Goal: Information Seeking & Learning: Learn about a topic

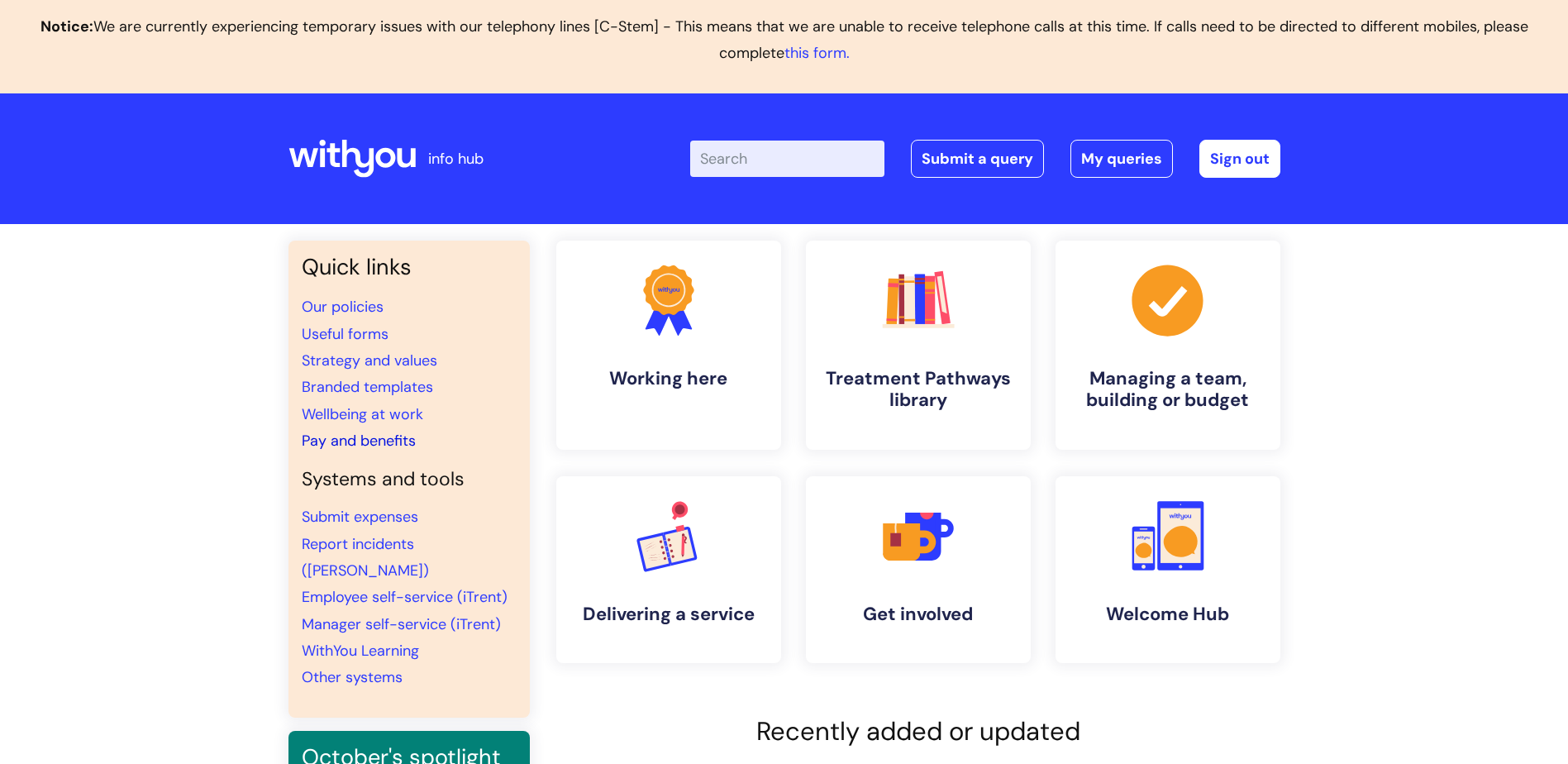
click at [353, 440] on link "Pay and benefits" at bounding box center [358, 440] width 114 height 19
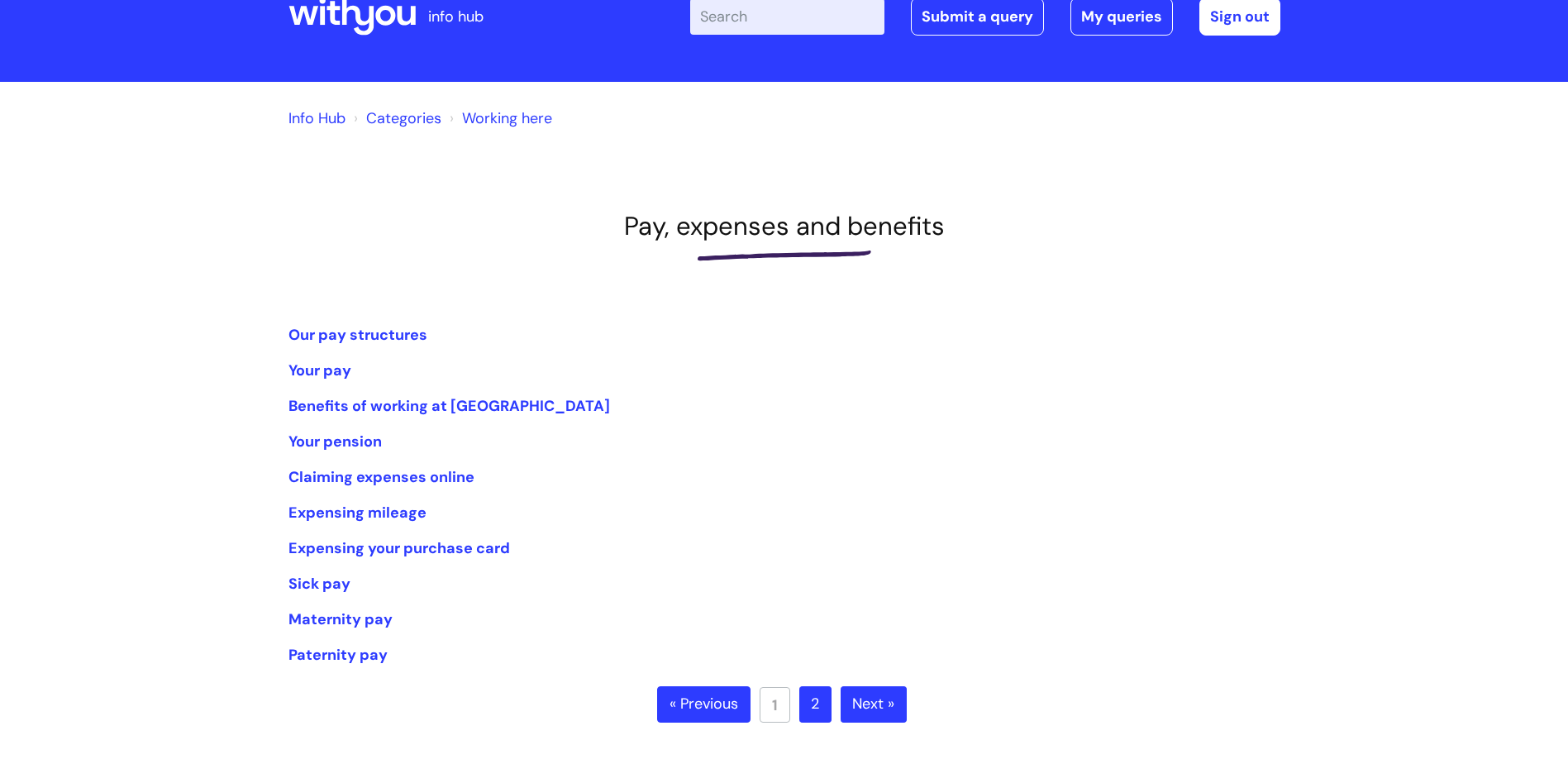
scroll to position [248, 0]
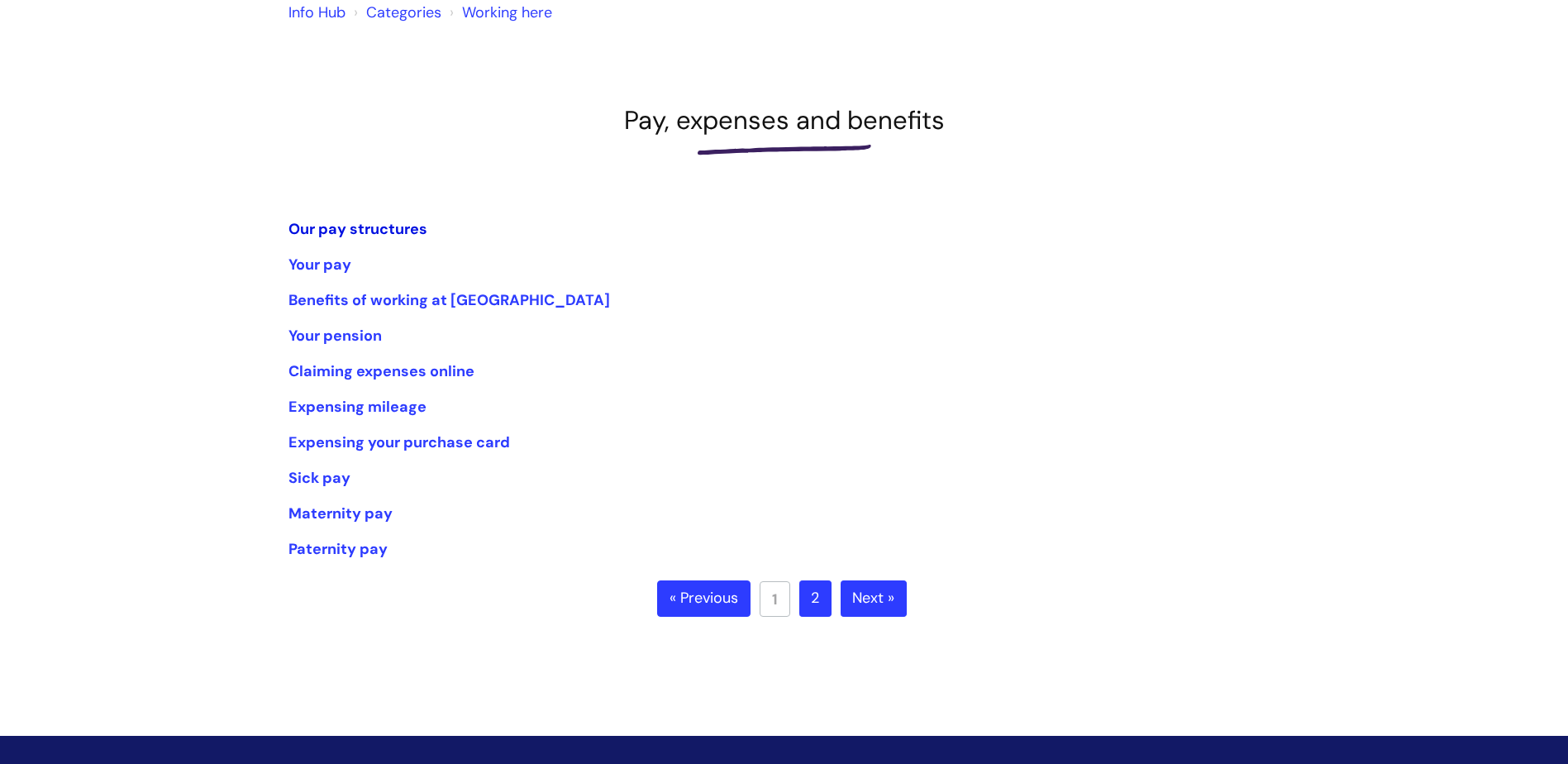
click at [325, 224] on link "Our pay structures" at bounding box center [358, 229] width 139 height 19
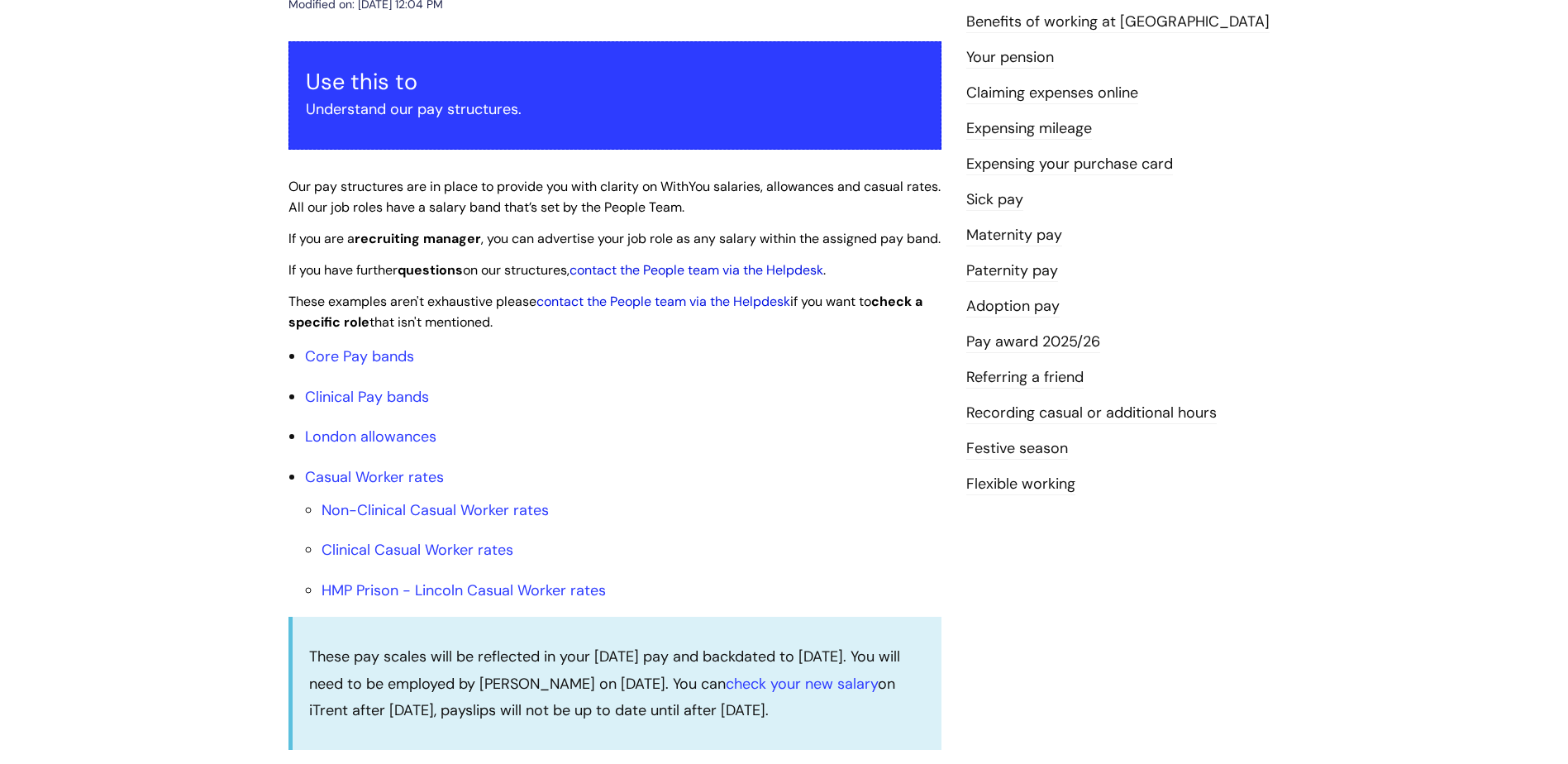
scroll to position [330, 0]
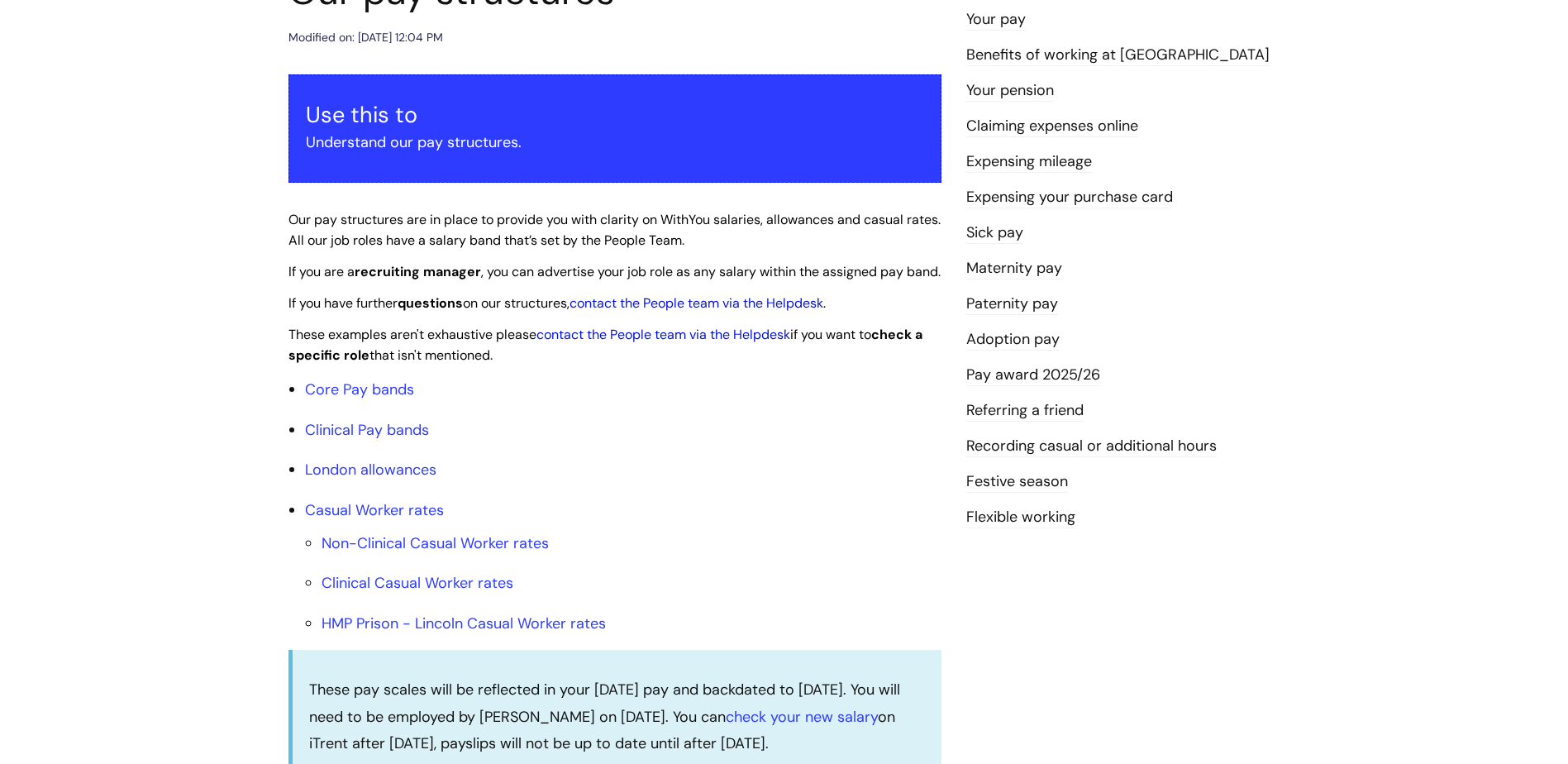
click at [1046, 369] on link "Pay award 2025/26" at bounding box center [1033, 375] width 134 height 21
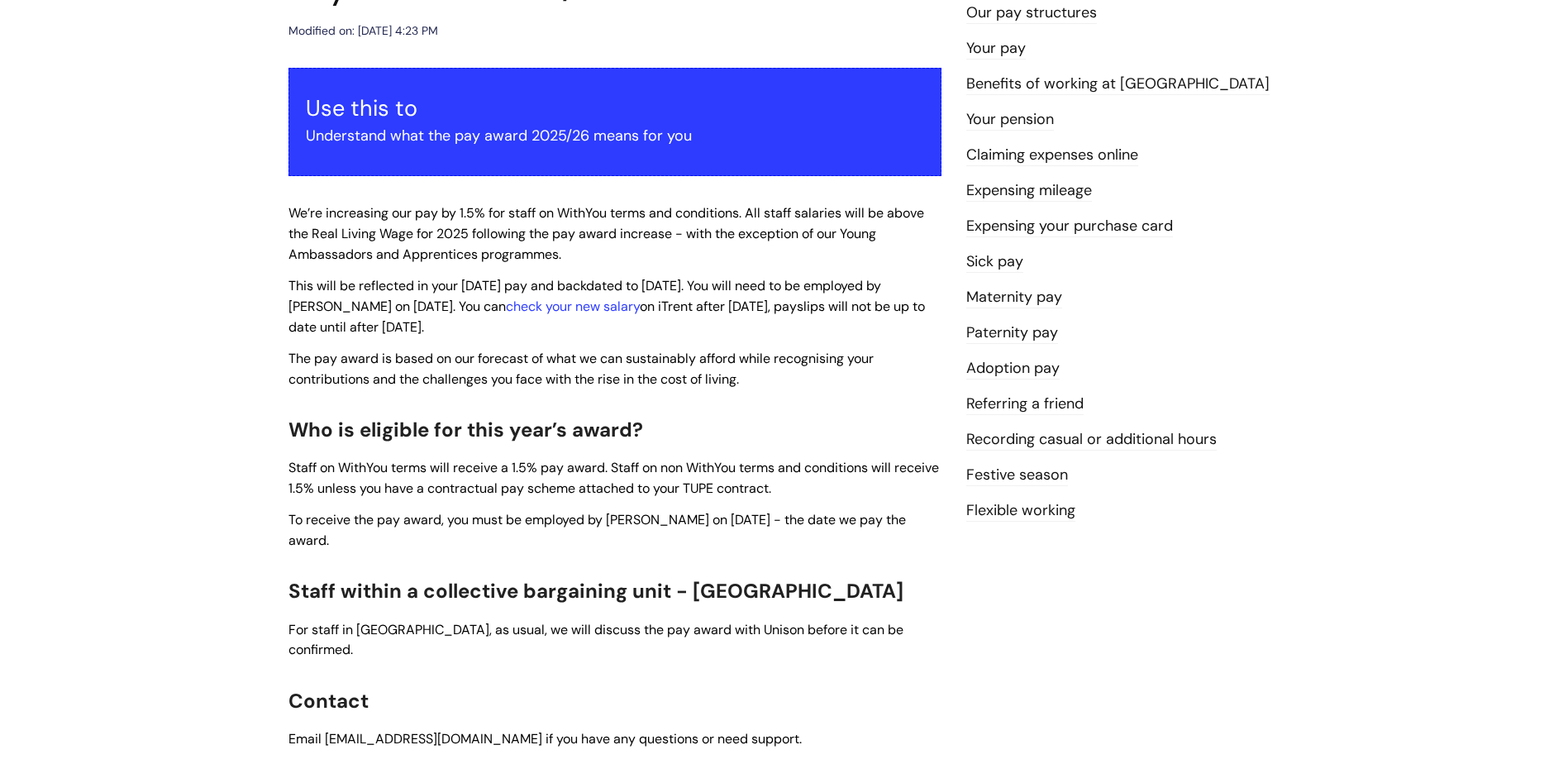
scroll to position [330, 0]
